Goal: Task Accomplishment & Management: Manage account settings

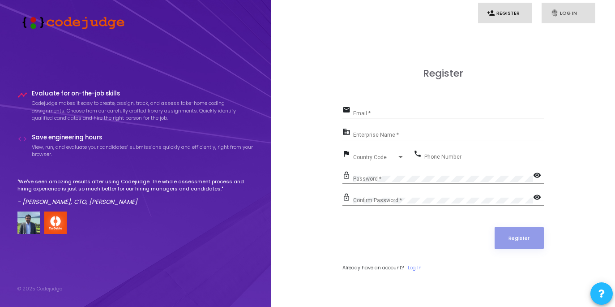
click at [566, 10] on link "fingerprint Log In" at bounding box center [569, 13] width 54 height 21
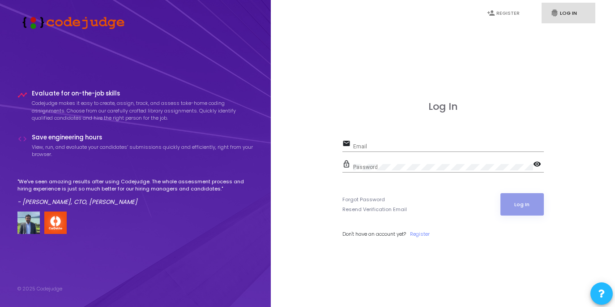
click at [387, 143] on div "Email" at bounding box center [448, 144] width 191 height 14
type input "[EMAIL_ADDRESS][DOMAIN_NAME]"
click at [408, 163] on div "Password" at bounding box center [443, 165] width 180 height 14
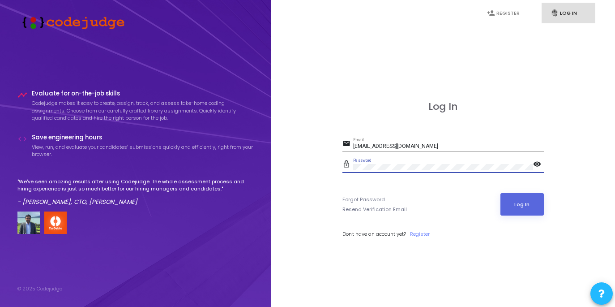
click at [501, 193] on button "Log In" at bounding box center [522, 204] width 43 height 22
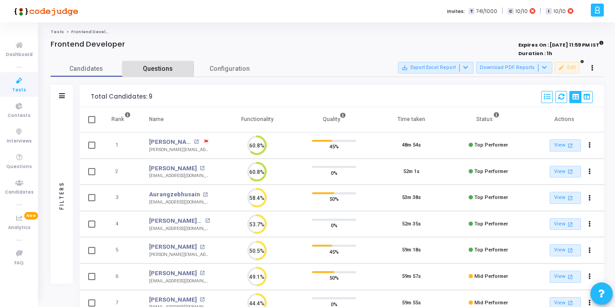
click at [165, 71] on span "Questions" at bounding box center [158, 68] width 72 height 9
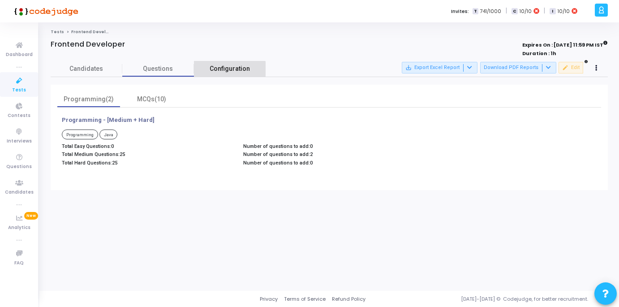
click at [227, 70] on span "Configuration" at bounding box center [230, 68] width 40 height 9
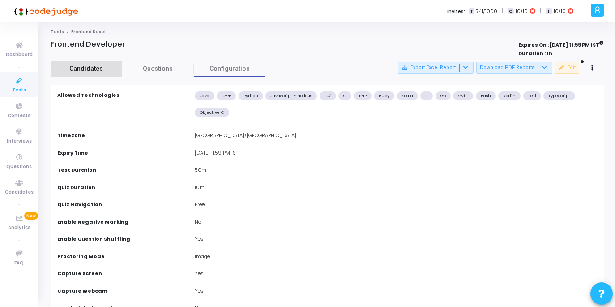
click at [79, 73] on span "Candidates" at bounding box center [87, 68] width 72 height 9
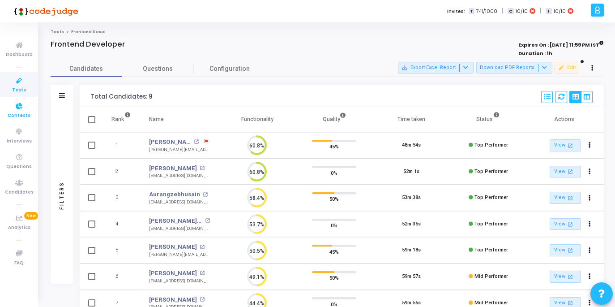
click at [18, 110] on icon at bounding box center [19, 106] width 19 height 11
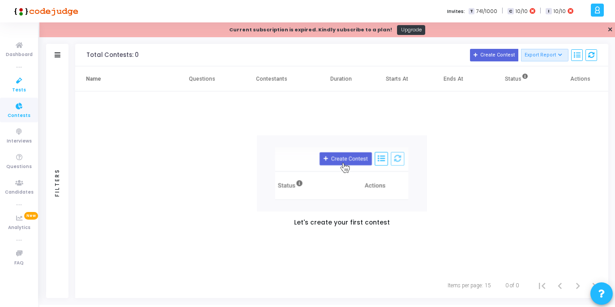
click at [22, 87] on span "Tests" at bounding box center [19, 90] width 14 height 8
